Goal: Communication & Community: Answer question/provide support

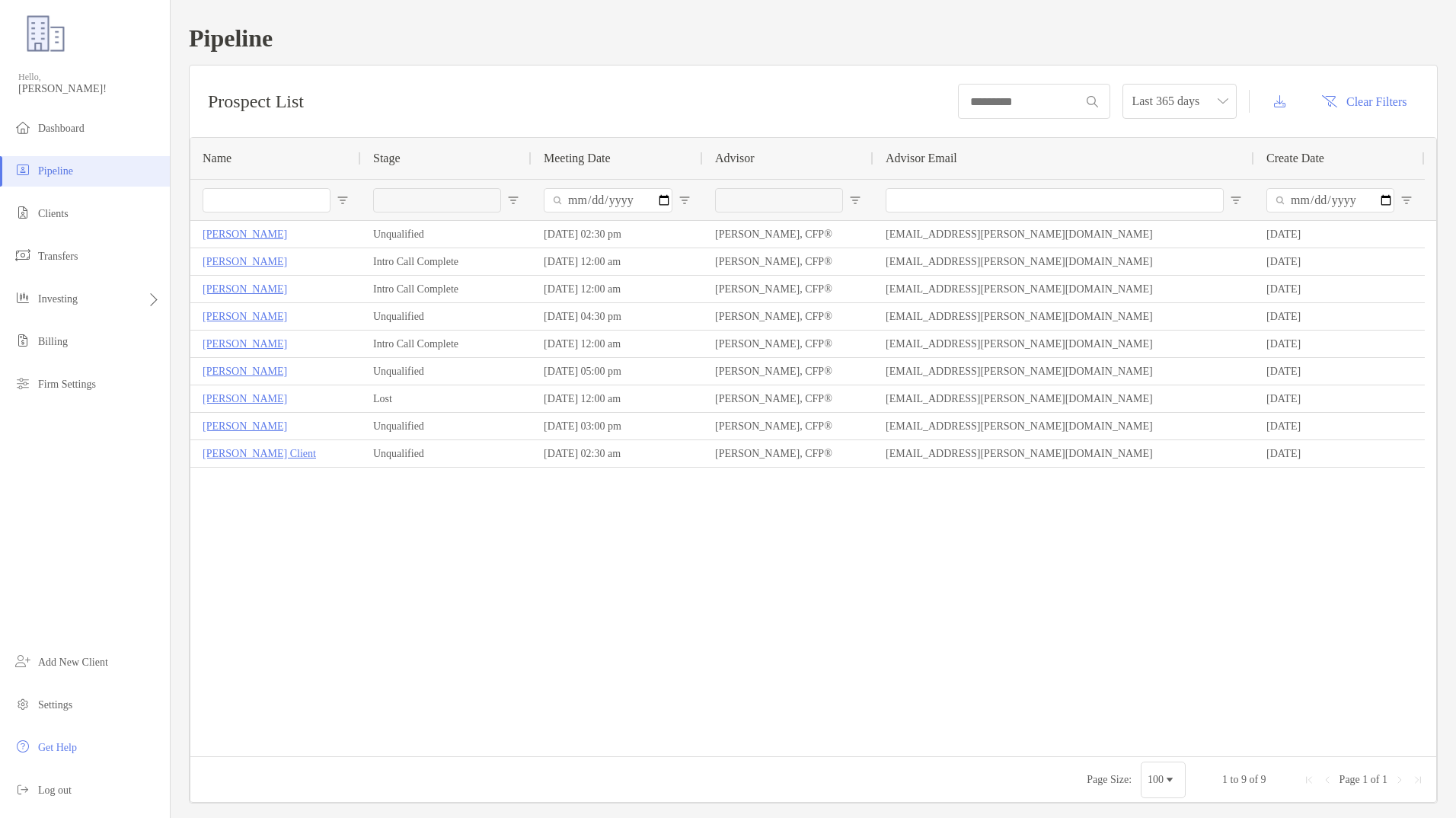
click at [1032, 522] on div "Lisa Palmieri Unqualified 10/02/2025 - 02:30 pm Andrew Hambleton, CFP® ahamblet…" at bounding box center [813, 488] width 1246 height 536
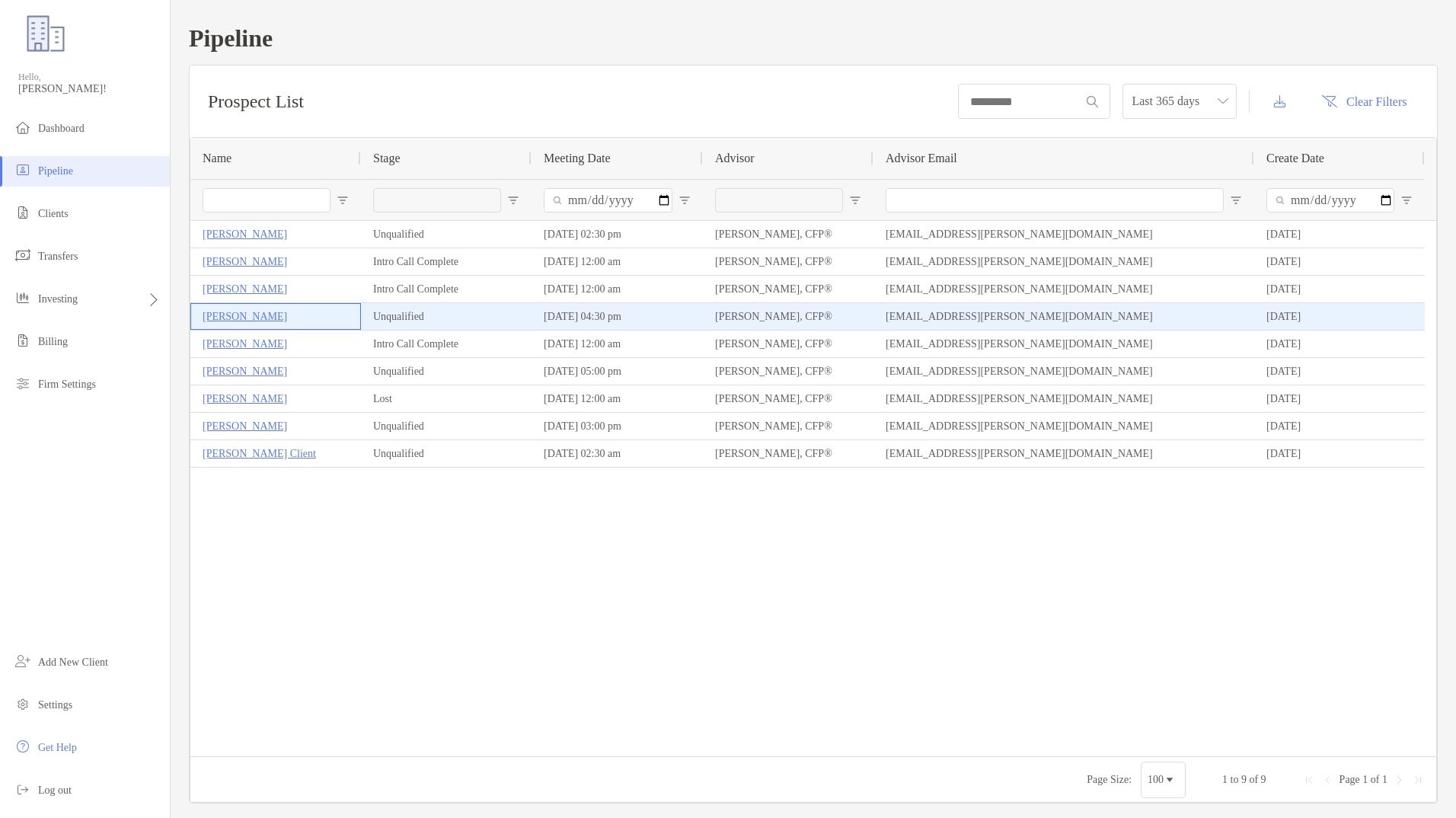
click at [249, 315] on p "[PERSON_NAME]" at bounding box center [244, 317] width 84 height 19
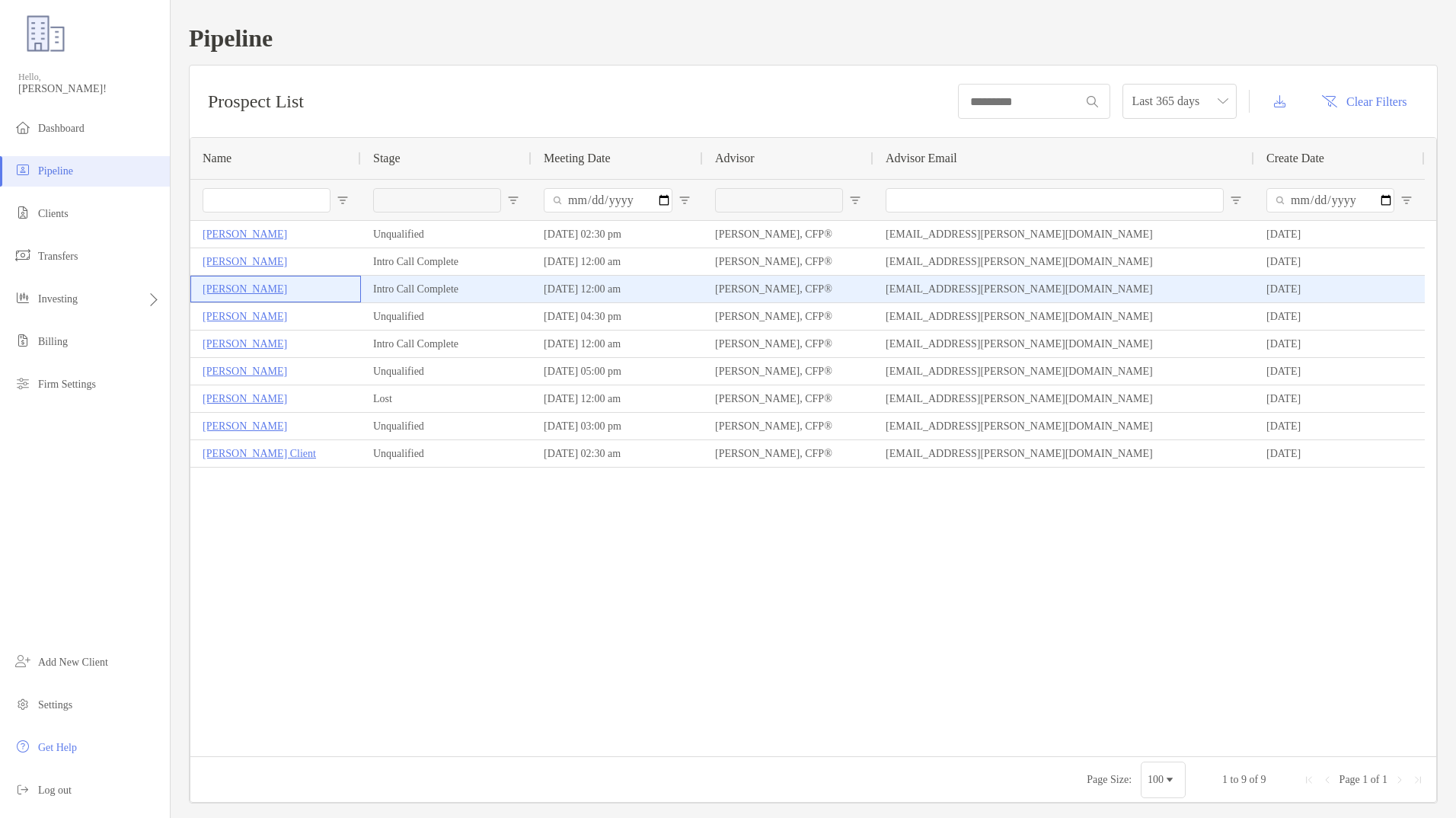
click at [219, 288] on p "[PERSON_NAME]" at bounding box center [244, 289] width 84 height 19
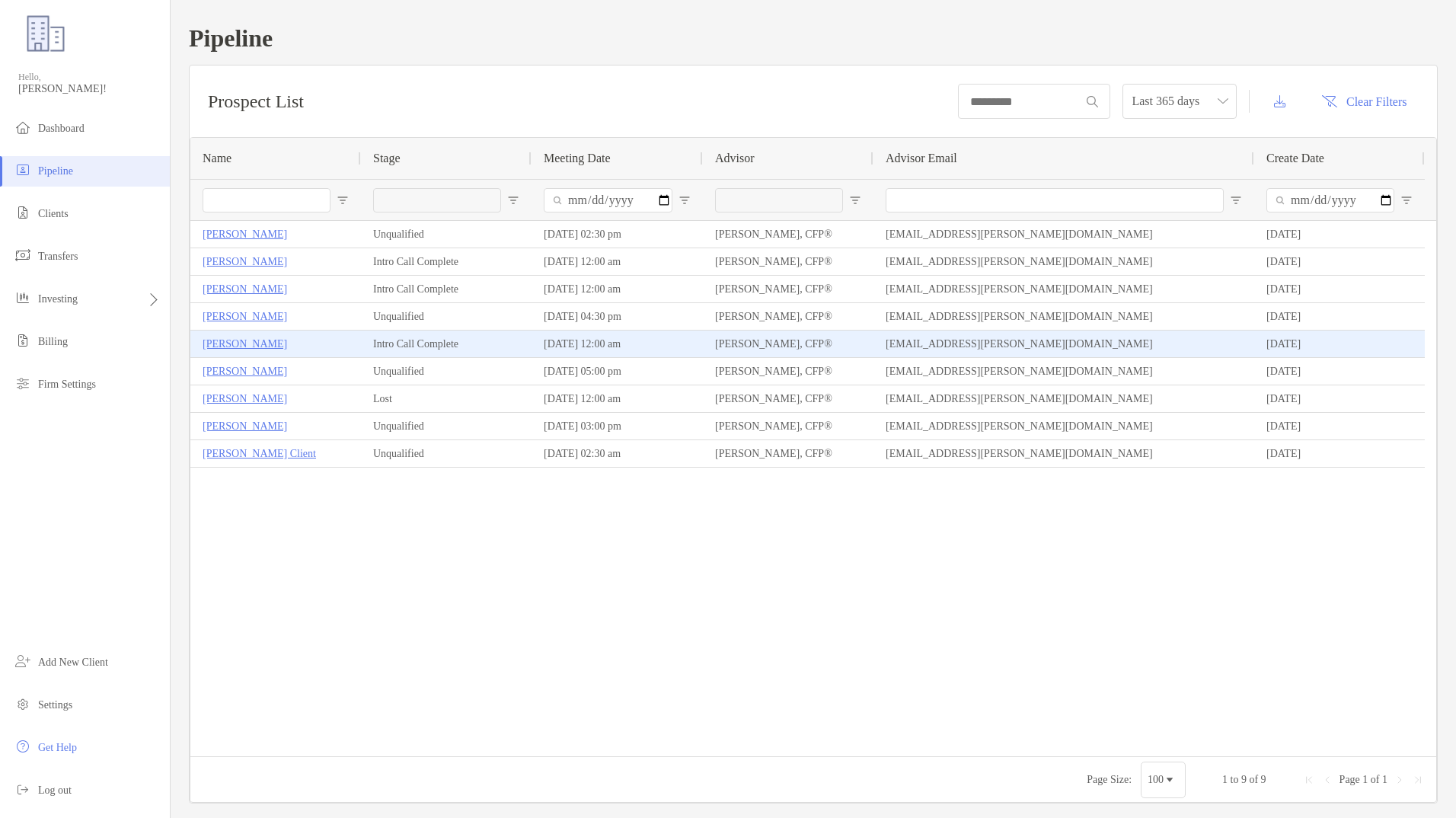
click at [247, 344] on p "[PERSON_NAME]" at bounding box center [244, 344] width 84 height 19
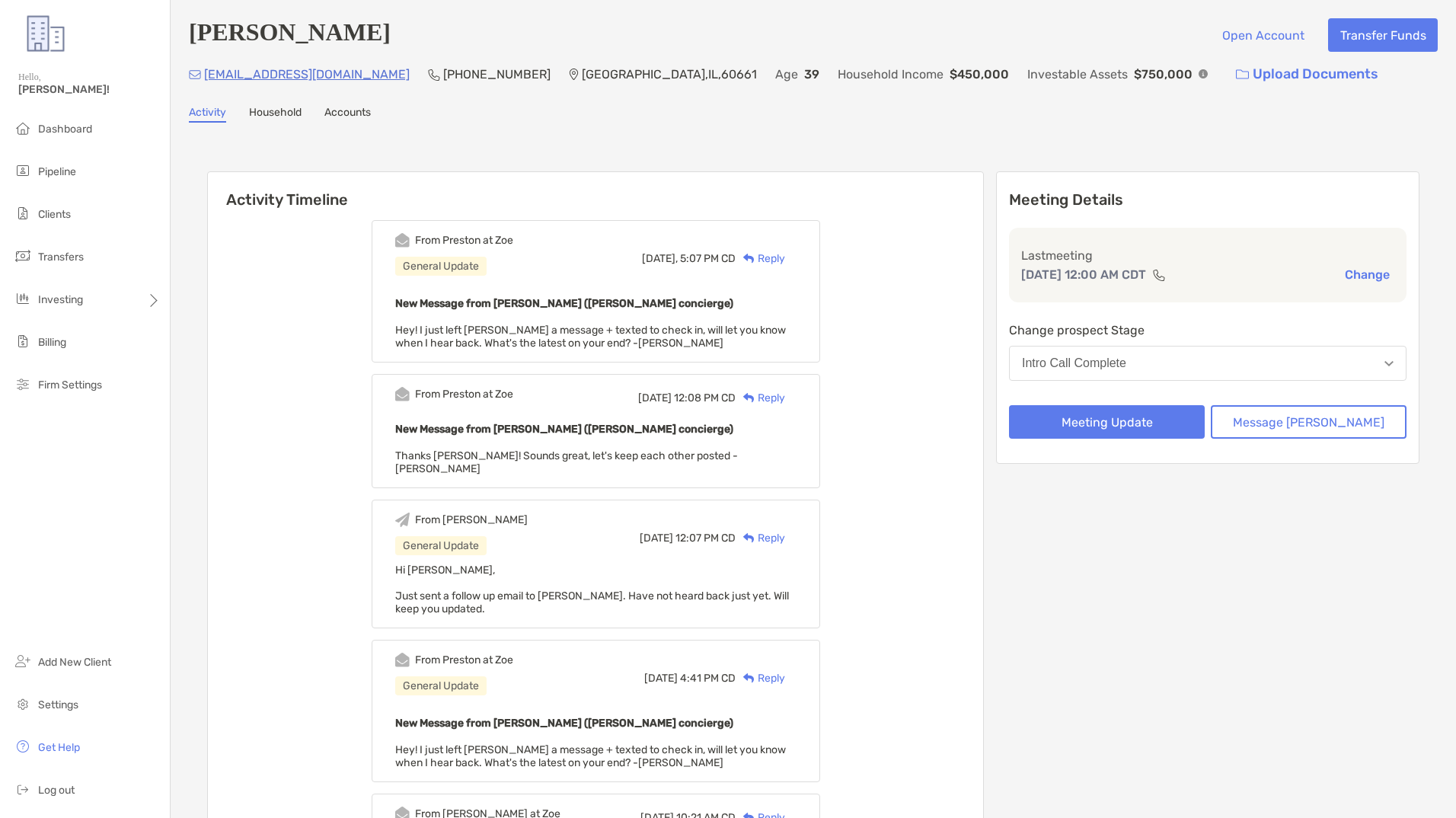
click at [785, 258] on div "Reply" at bounding box center [761, 259] width 49 height 16
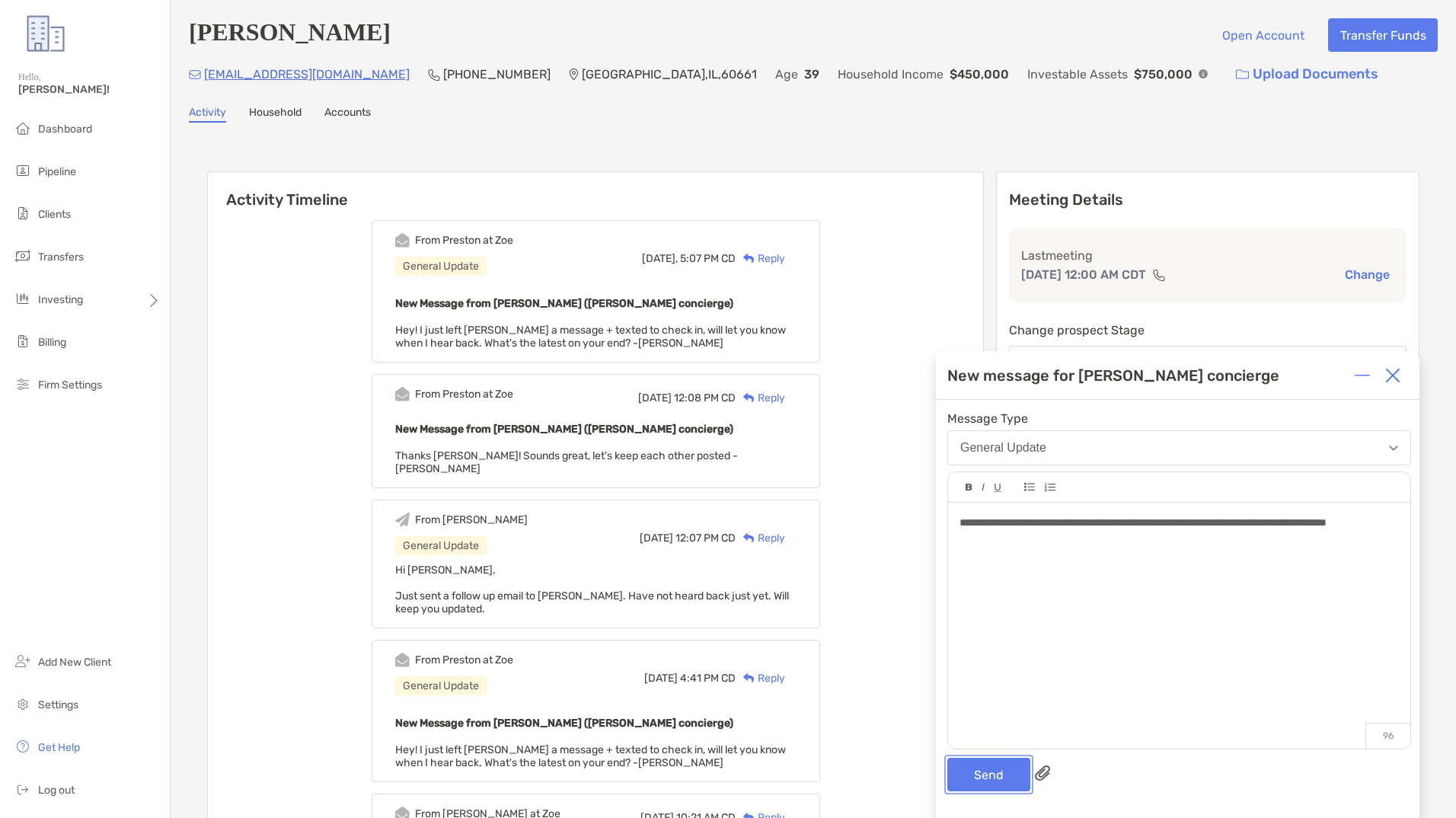
click at [972, 780] on button "Send" at bounding box center [988, 775] width 83 height 33
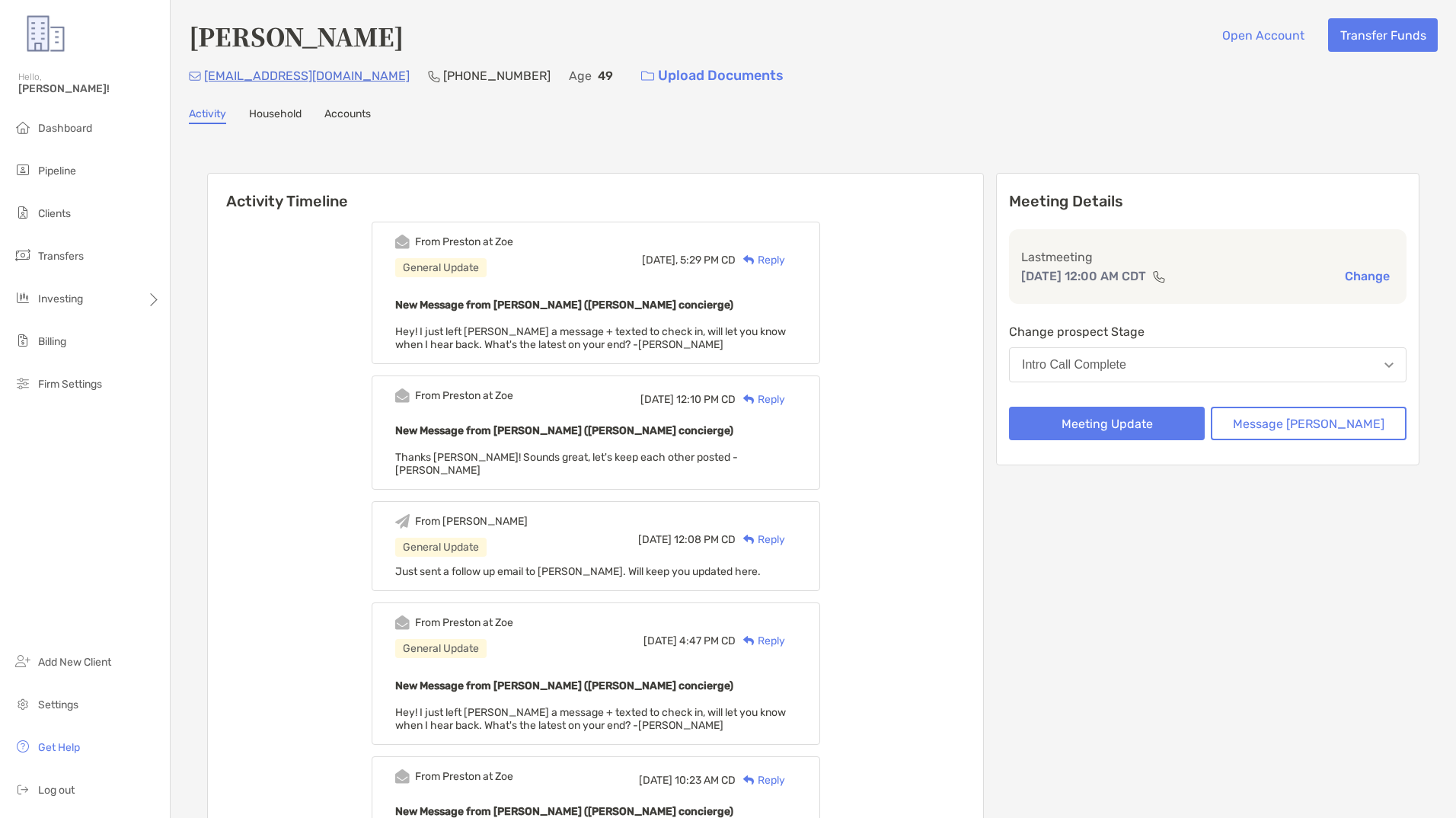
click at [785, 254] on div "Reply" at bounding box center [761, 260] width 49 height 16
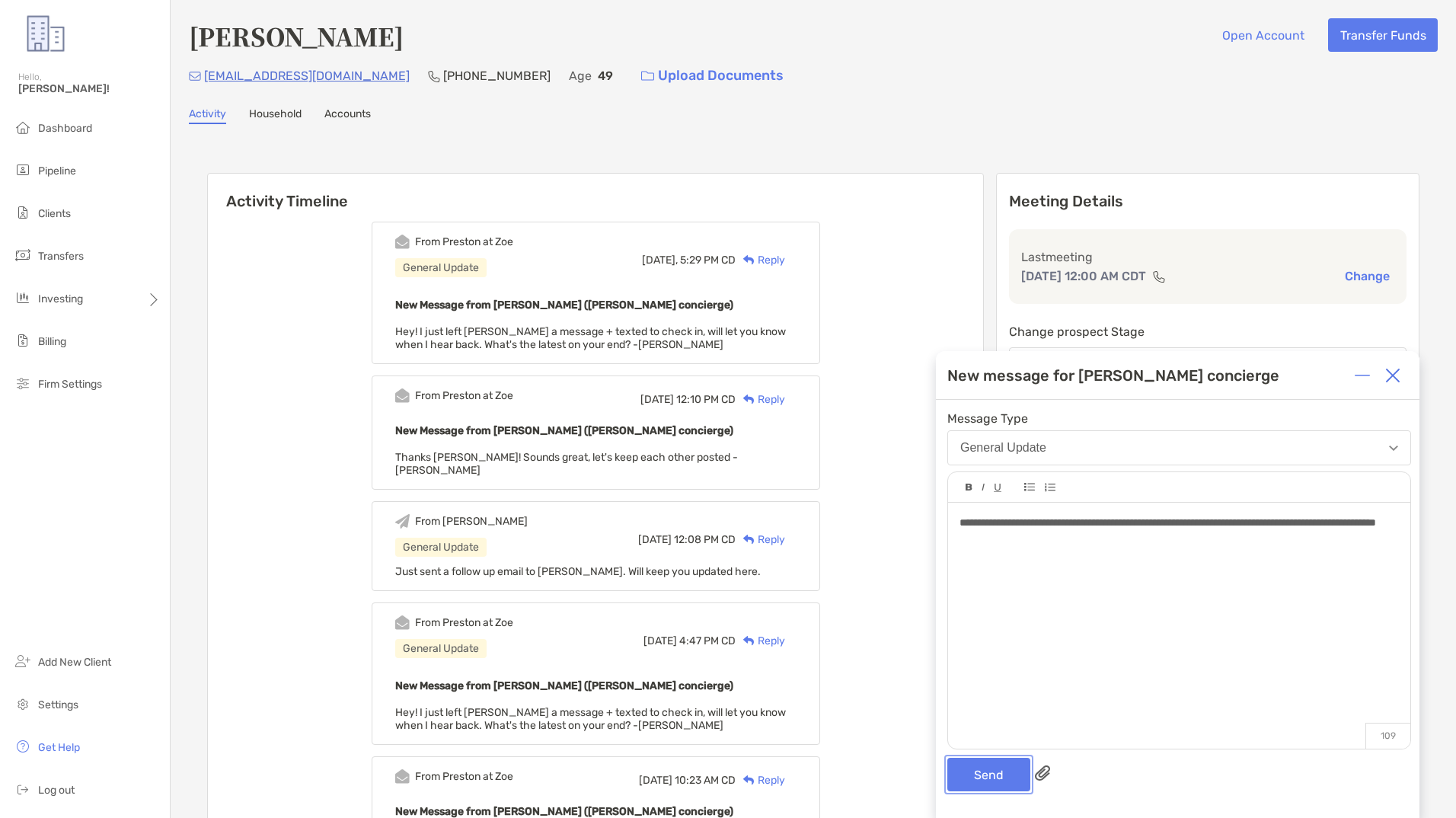
click at [983, 780] on button "Send" at bounding box center [988, 775] width 83 height 33
